Goal: Navigation & Orientation: Find specific page/section

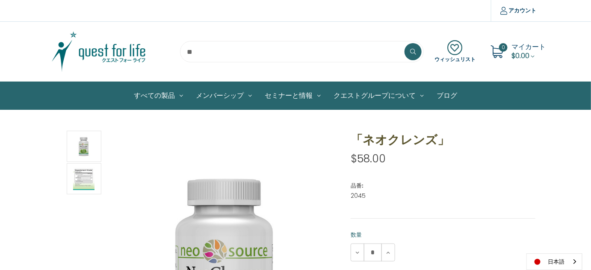
click at [122, 58] on img at bounding box center [98, 51] width 107 height 43
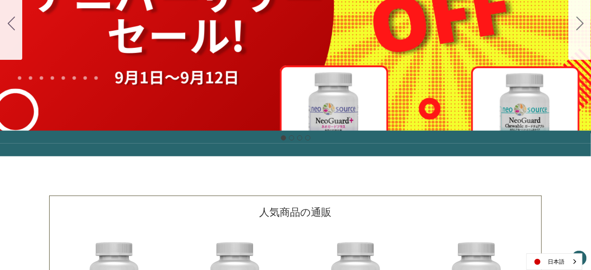
scroll to position [194, 0]
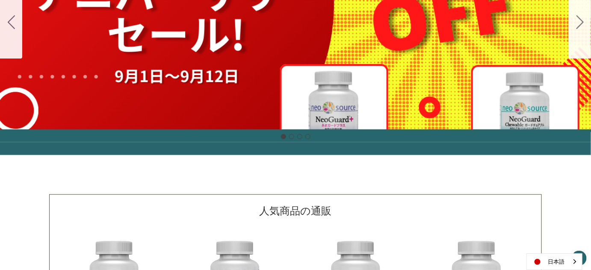
click at [377, 46] on div "細胞プロテクトセット 通常188ドル セール価格160ドル $28 OFF 2025年4月1日～4月30日 12月１日〜23日 販売中" at bounding box center [296, 23] width 592 height 214
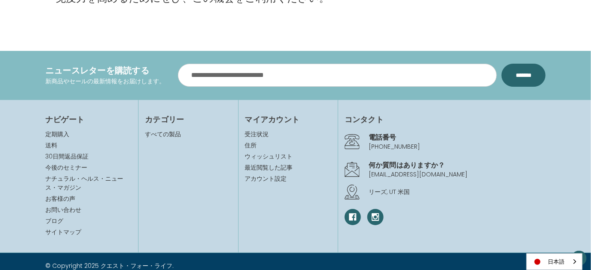
scroll to position [2020, 0]
